Goal: Information Seeking & Learning: Find specific fact

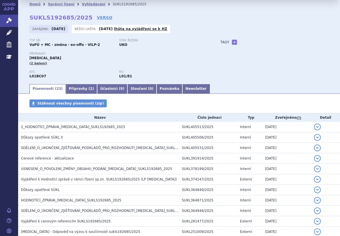
scroll to position [3, 0]
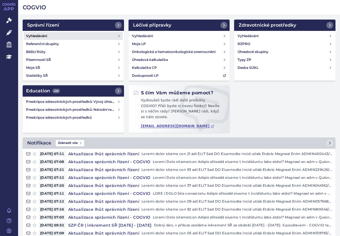
click at [44, 35] on h4 "Vyhledávání" at bounding box center [36, 36] width 21 height 6
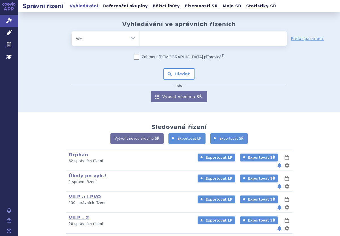
click at [158, 38] on ul at bounding box center [213, 37] width 147 height 12
click at [140, 38] on select at bounding box center [139, 38] width 0 height 14
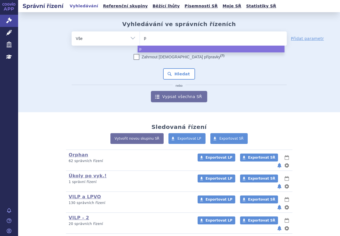
type input "pa"
type input "pad"
type input "padce"
type input "padcev"
select select "padcev"
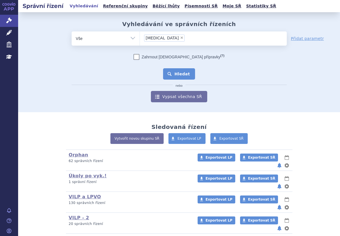
click at [180, 71] on button "Hledat" at bounding box center [179, 73] width 32 height 11
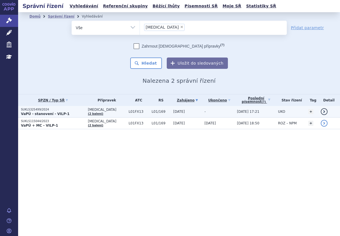
click at [73, 111] on p "SUKLS325499/2024" at bounding box center [53, 110] width 64 height 4
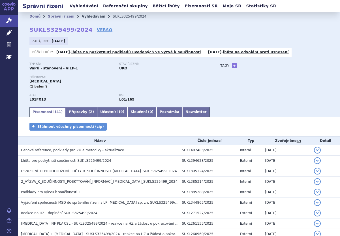
click at [86, 18] on link "Vyhledávání" at bounding box center [93, 16] width 23 height 4
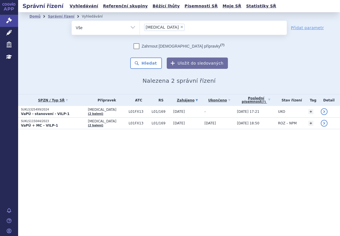
click at [180, 26] on span "×" at bounding box center [181, 26] width 3 height 3
click at [140, 26] on select "padcev" at bounding box center [139, 27] width 0 height 14
select select
type input "SUKLS272390/2023"
select select "SUKLS272390/2023"
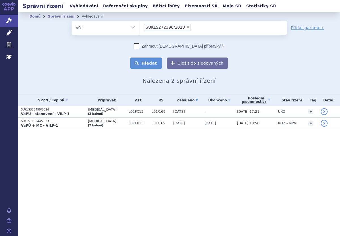
click at [160, 61] on button "Hledat" at bounding box center [146, 62] width 32 height 11
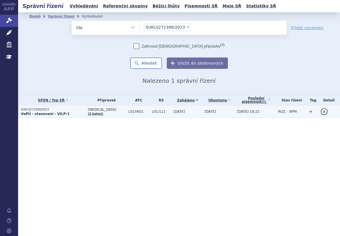
click at [50, 112] on strong "VaPÚ - stanovení - VILP-1" at bounding box center [45, 114] width 49 height 4
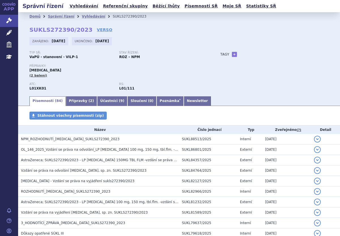
click at [176, 96] on ul "Písemnosti ( 84 ) Přípravky ( 2 ) Účastníci ( 9 ) Sloučení ( 0 ) Poznámka * New…" at bounding box center [178, 101] width 299 height 10
click at [184, 99] on link "Newsletter" at bounding box center [197, 101] width 27 height 10
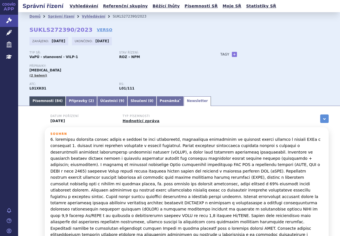
click at [46, 99] on link "Písemnosti ( 84 )" at bounding box center [47, 101] width 36 height 10
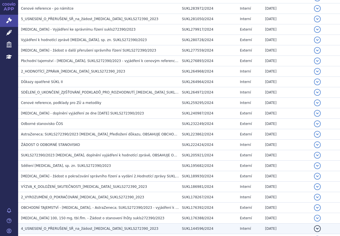
scroll to position [415, 0]
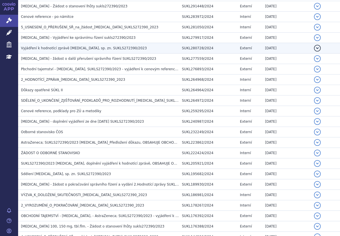
click at [97, 49] on span "Vyjádření k hodnotící zprávě [MEDICAL_DATA], sp. zn. SUKLS272390/2023" at bounding box center [84, 48] width 126 height 4
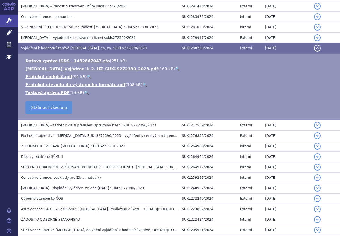
click at [175, 67] on link "🔍" at bounding box center [177, 68] width 5 height 5
